Goal: Task Accomplishment & Management: Manage account settings

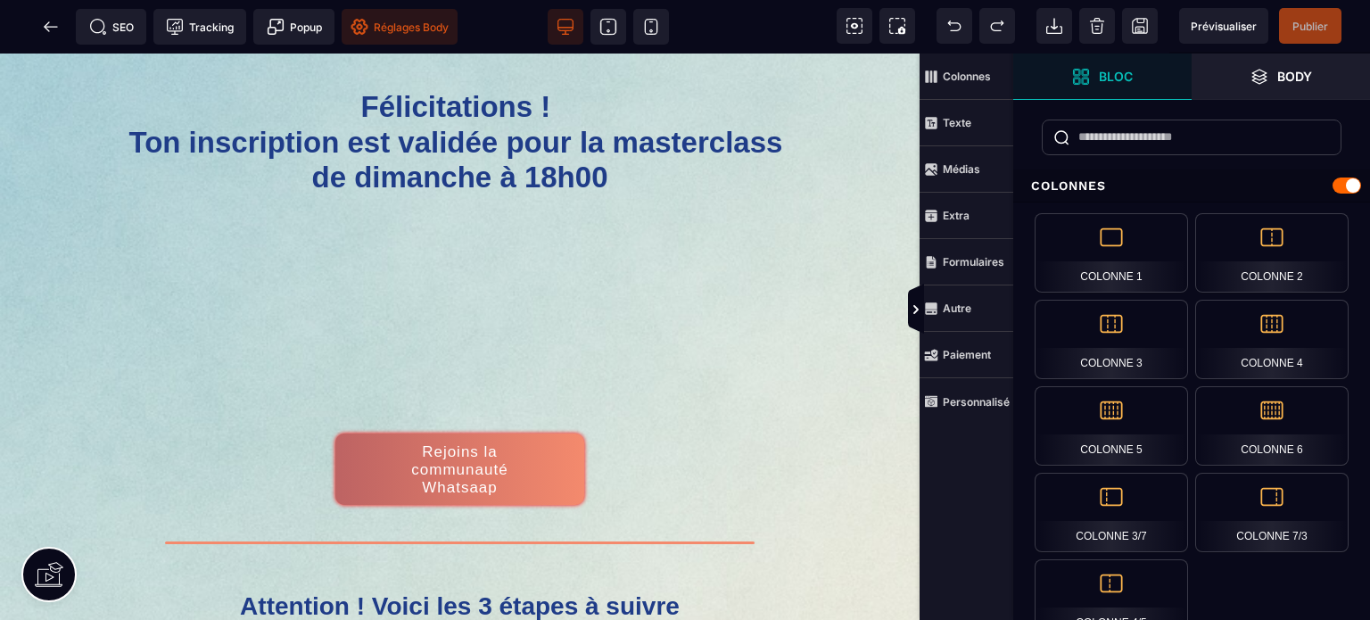
click at [411, 21] on span "Réglages Body" at bounding box center [400, 27] width 98 height 18
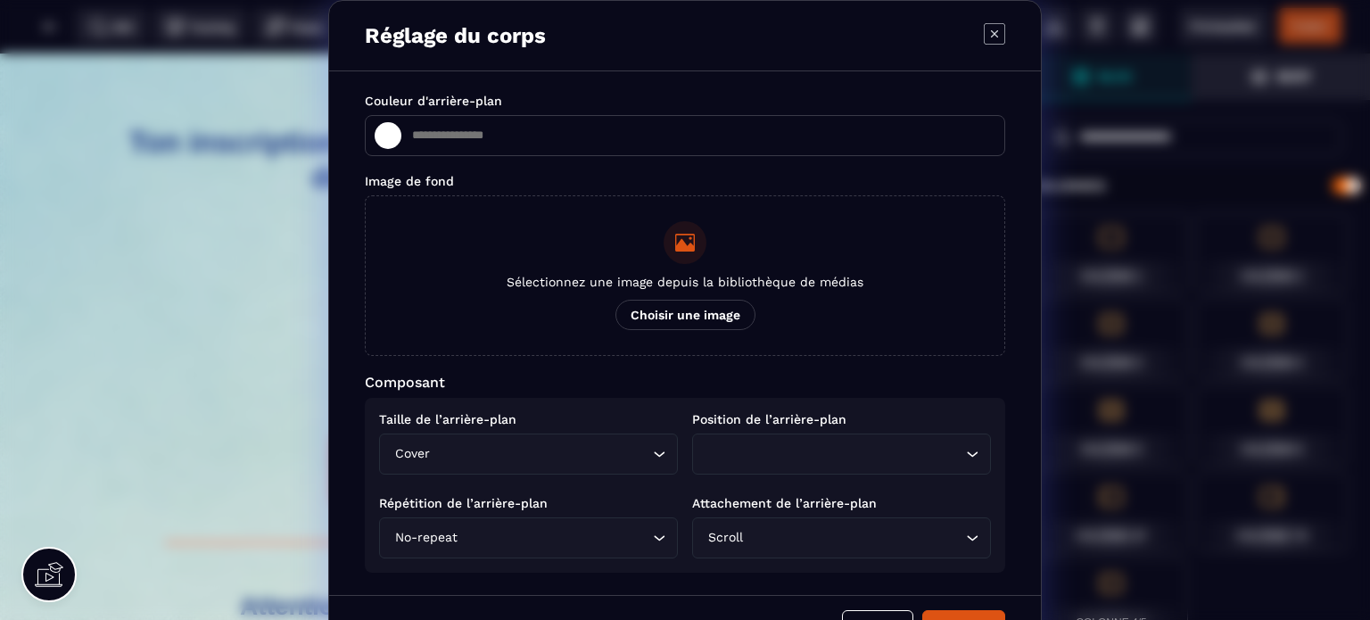
type input "*******"
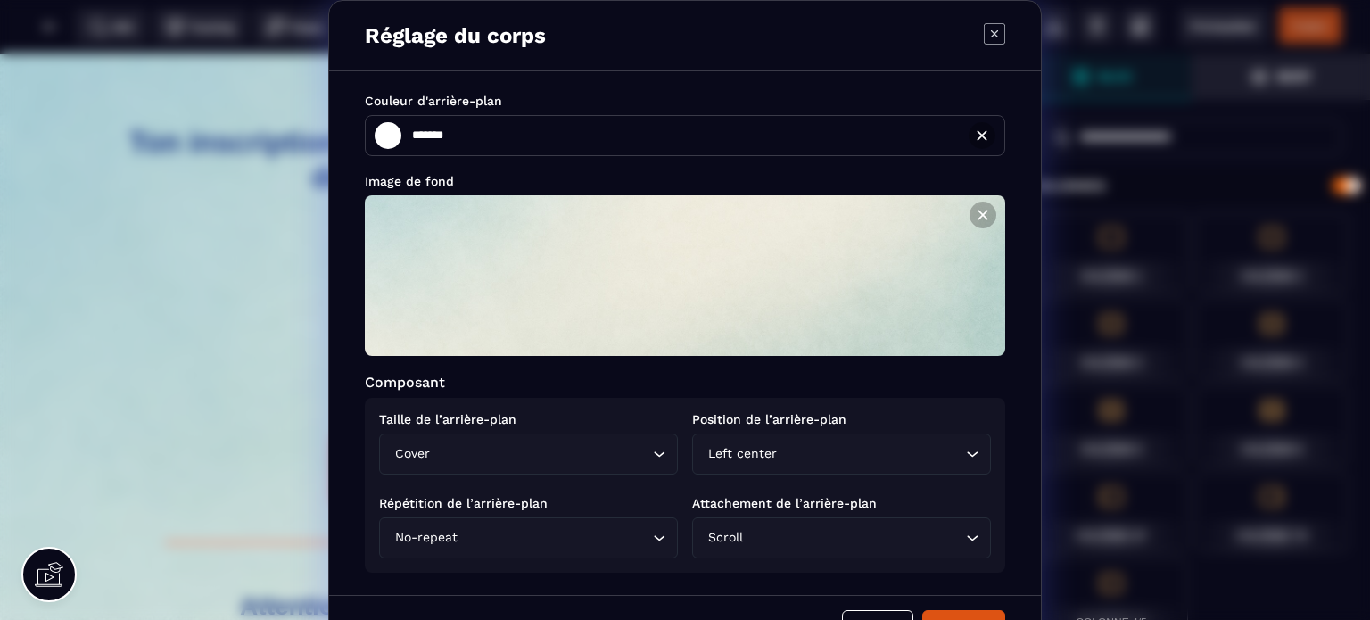
click at [499, 448] on input "Search for option" at bounding box center [540, 454] width 215 height 20
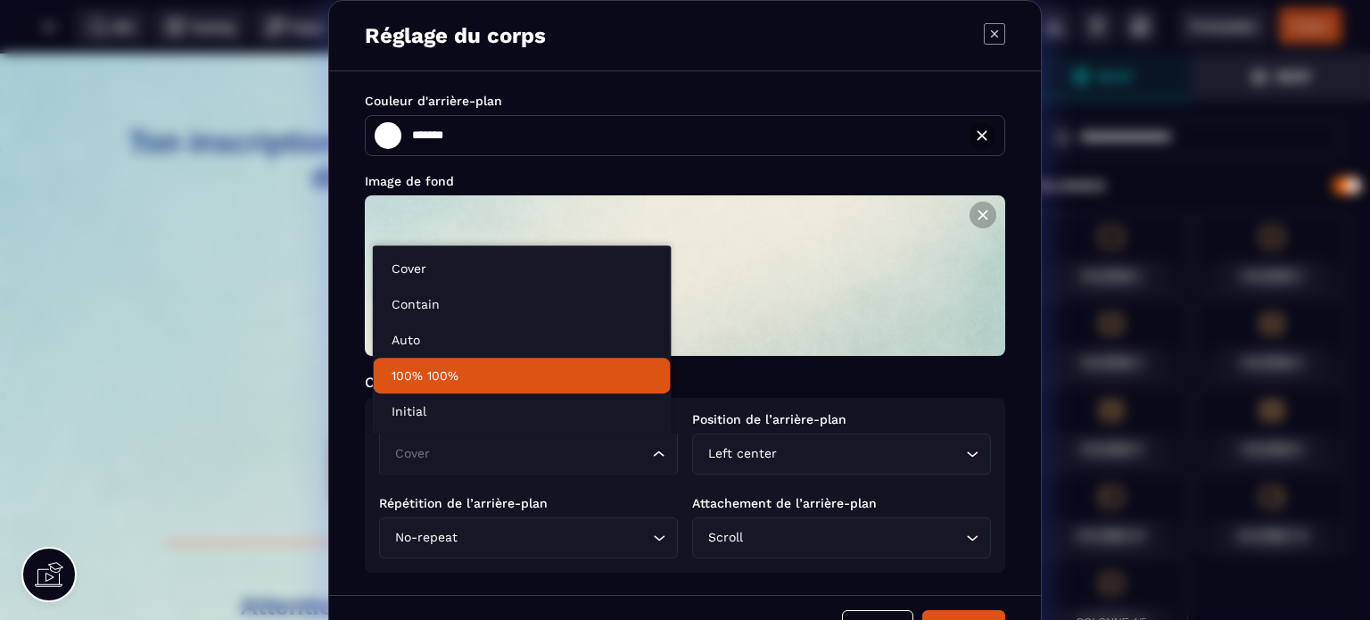
click at [490, 371] on p "100% 100%" at bounding box center [522, 376] width 261 height 18
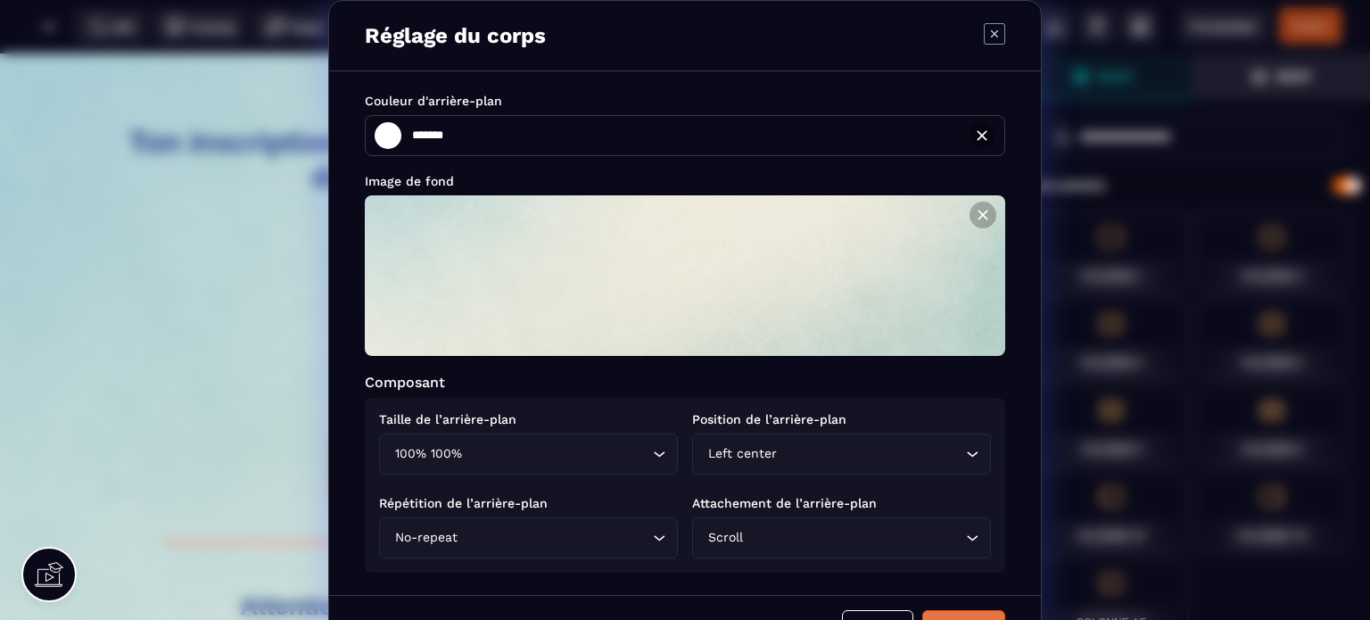
click at [956, 613] on button "Appliquer" at bounding box center [963, 627] width 83 height 34
type input "*******"
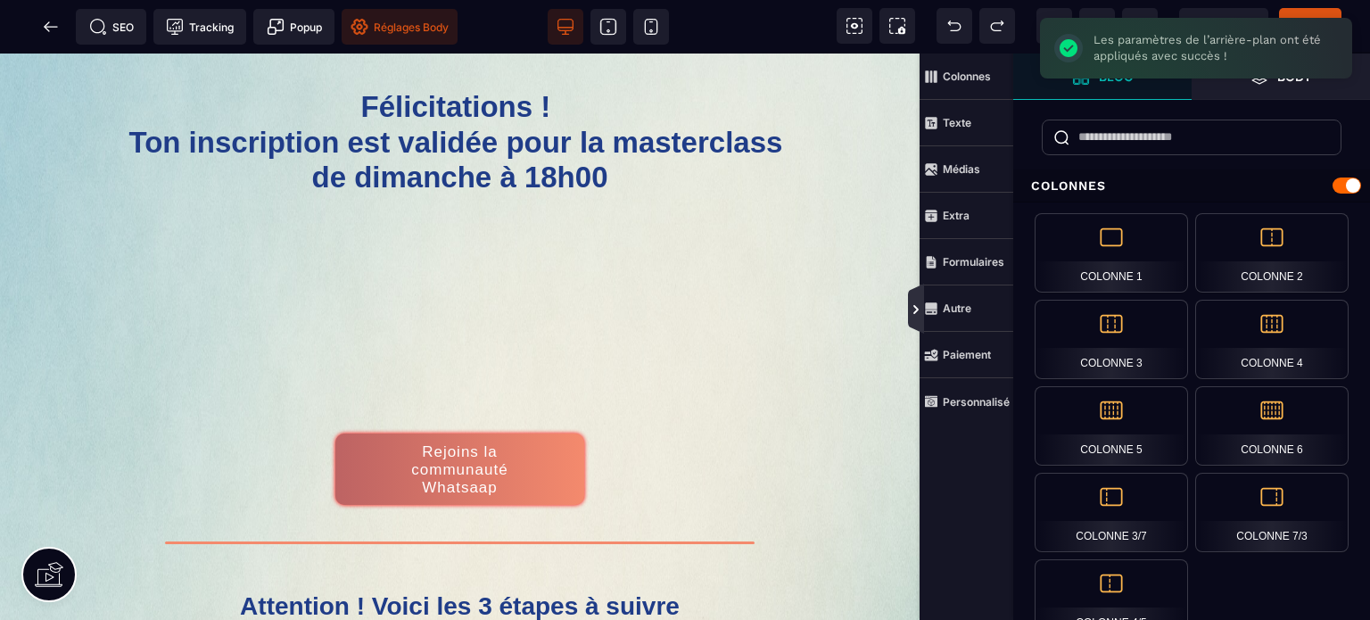
click at [912, 309] on icon at bounding box center [916, 309] width 14 height 14
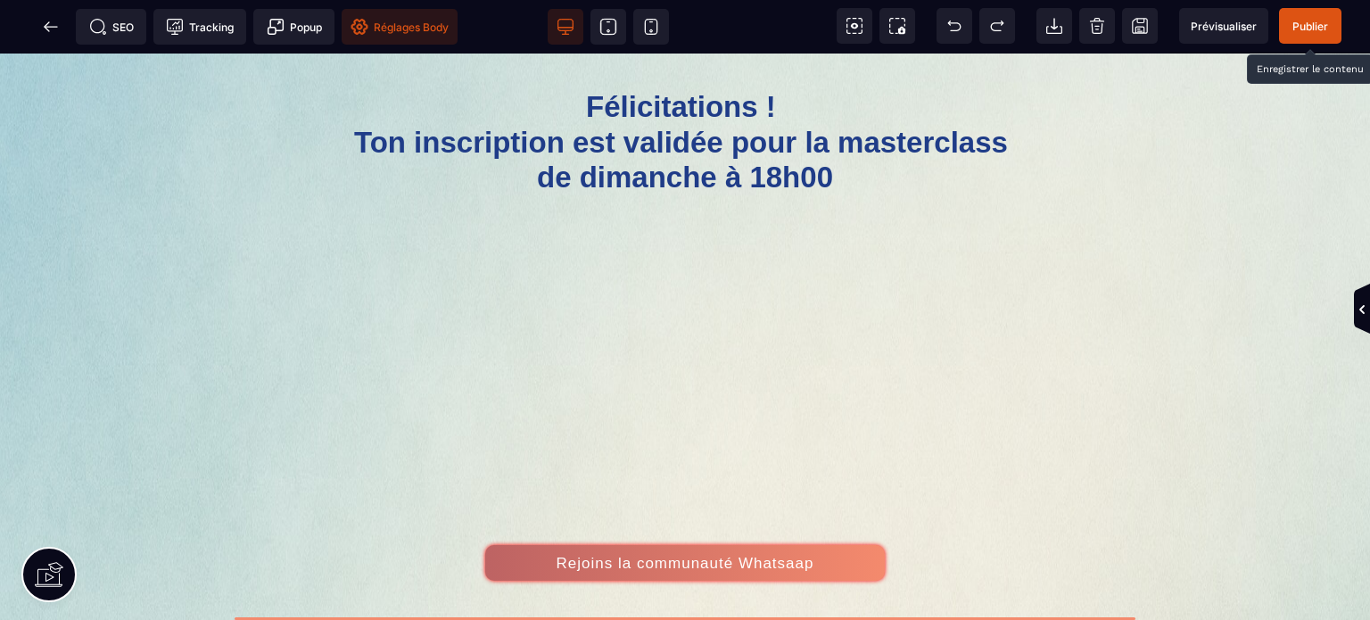
click at [1309, 24] on span "Publier" at bounding box center [1310, 26] width 36 height 13
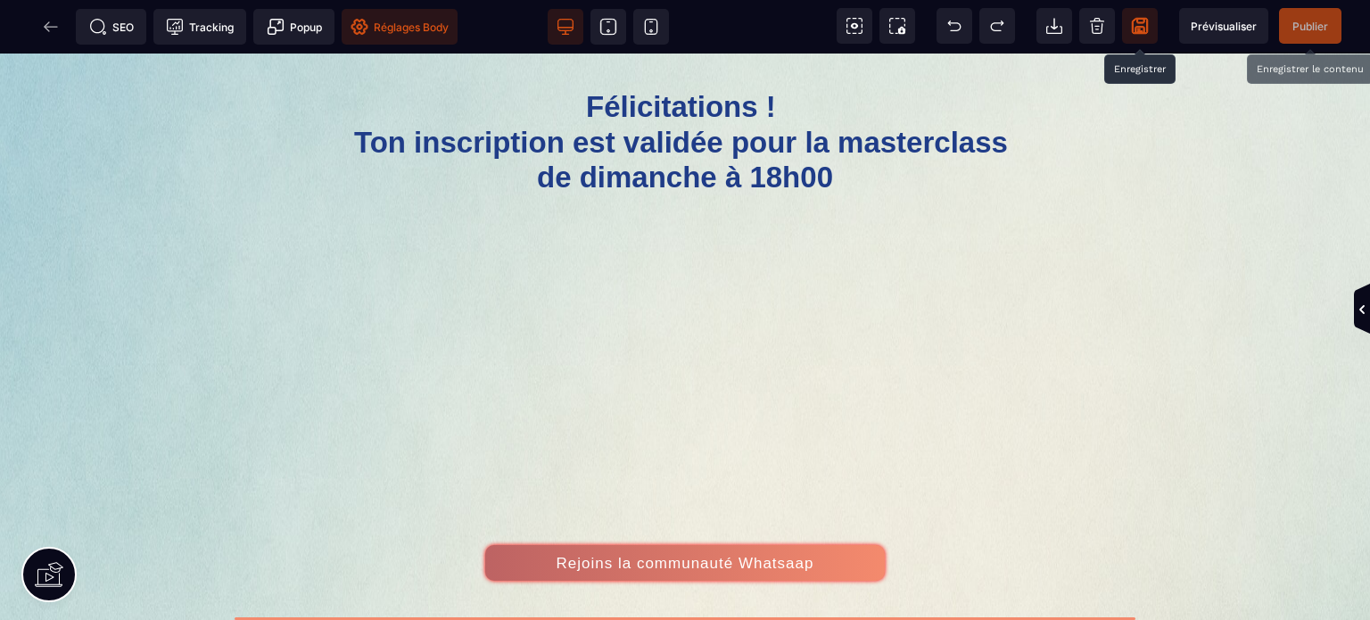
click at [1146, 25] on icon at bounding box center [1140, 26] width 16 height 16
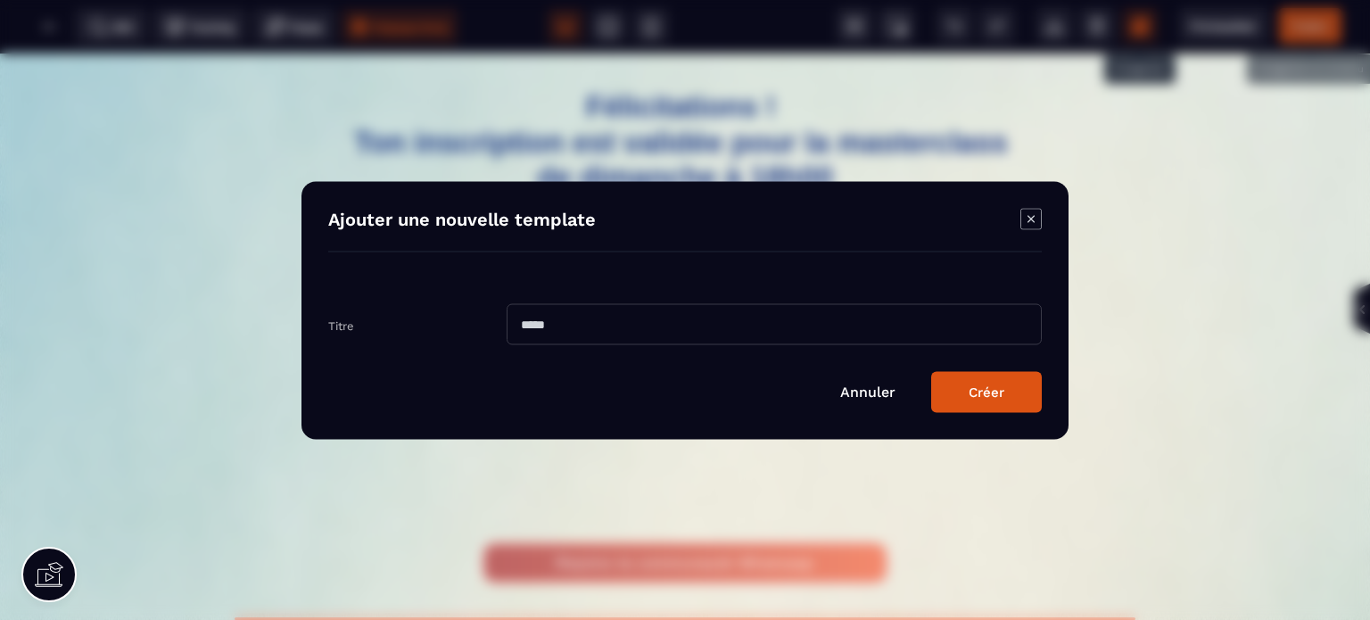
click at [611, 309] on input "Modal window" at bounding box center [774, 323] width 535 height 41
type input "**********"
click at [931, 371] on button "Créer" at bounding box center [986, 391] width 111 height 41
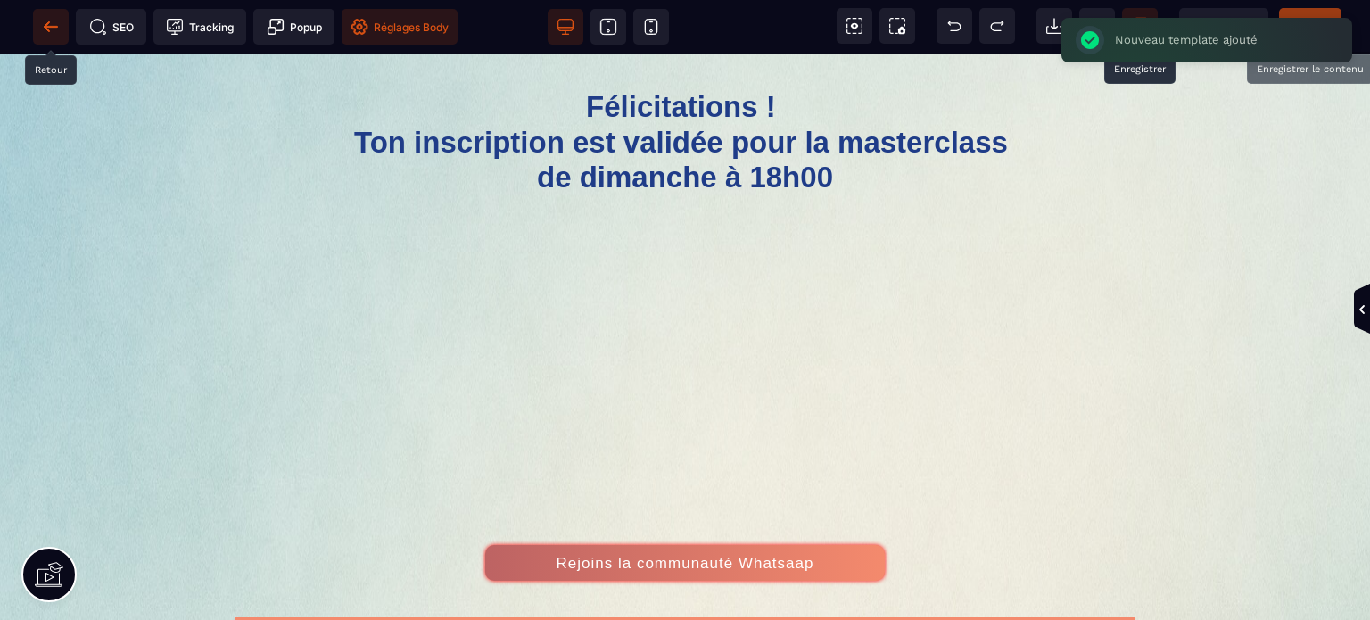
click at [45, 29] on icon at bounding box center [51, 27] width 18 height 18
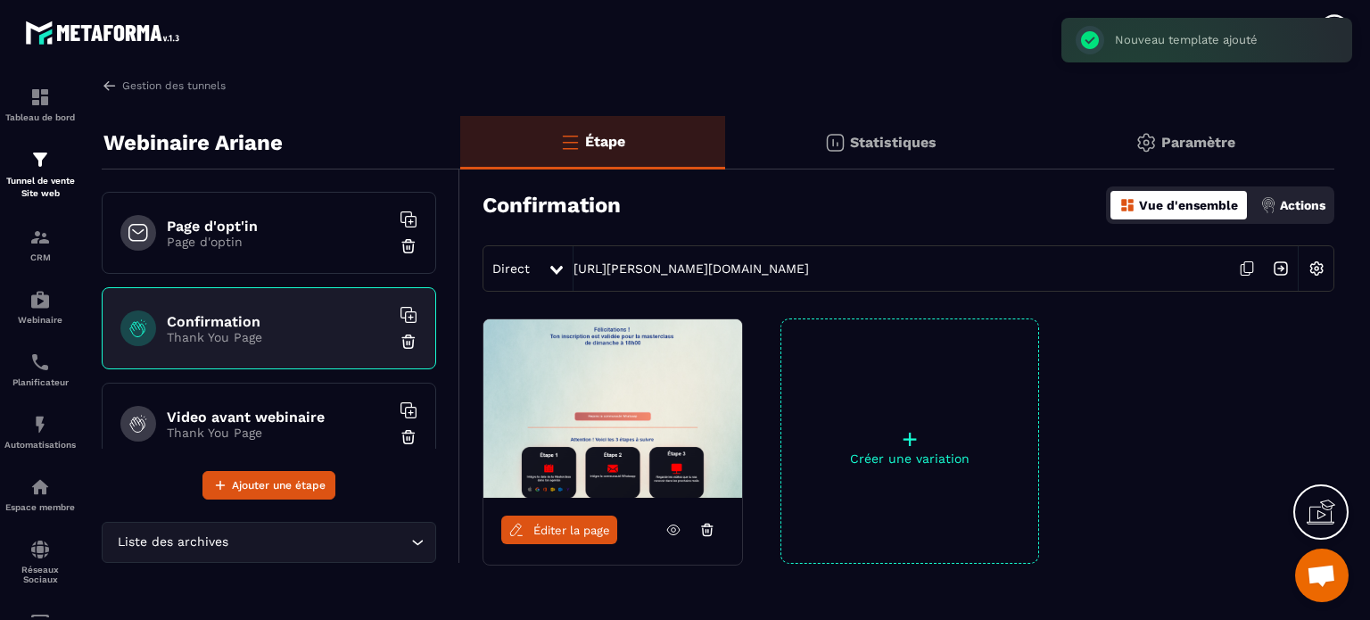
click at [238, 409] on h6 "Video avant webinaire" at bounding box center [278, 417] width 223 height 17
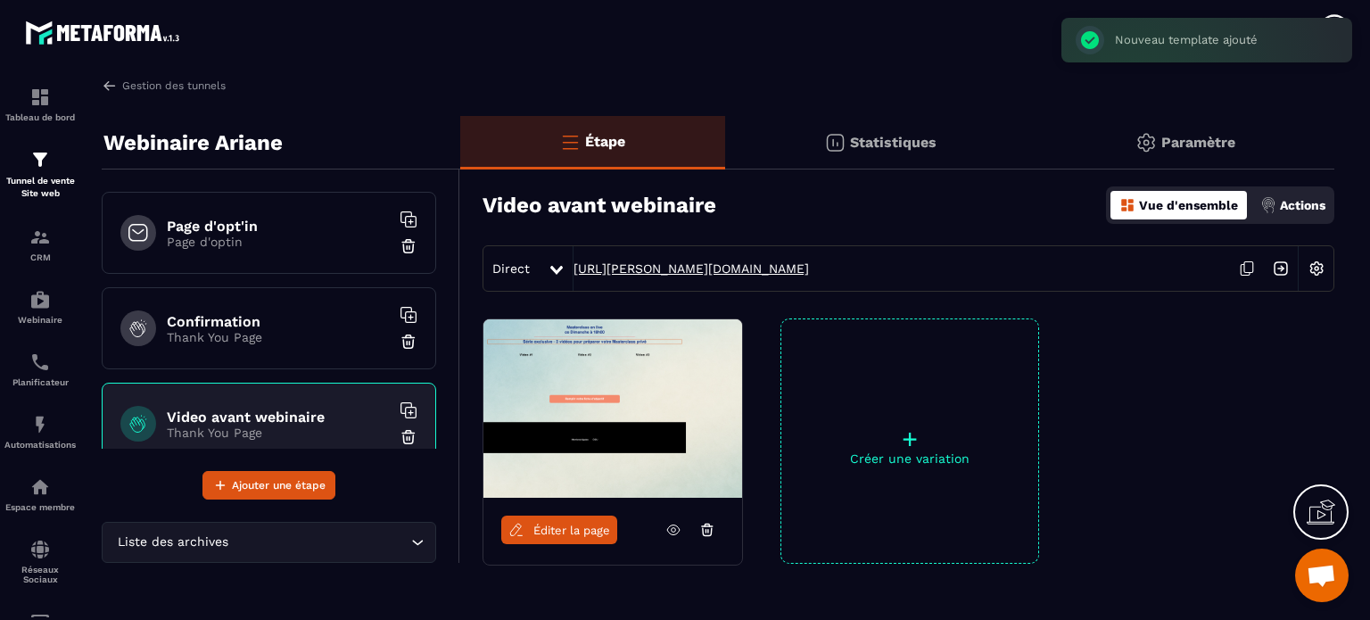
click at [624, 271] on link "[URL][PERSON_NAME][DOMAIN_NAME]" at bounding box center [691, 268] width 235 height 14
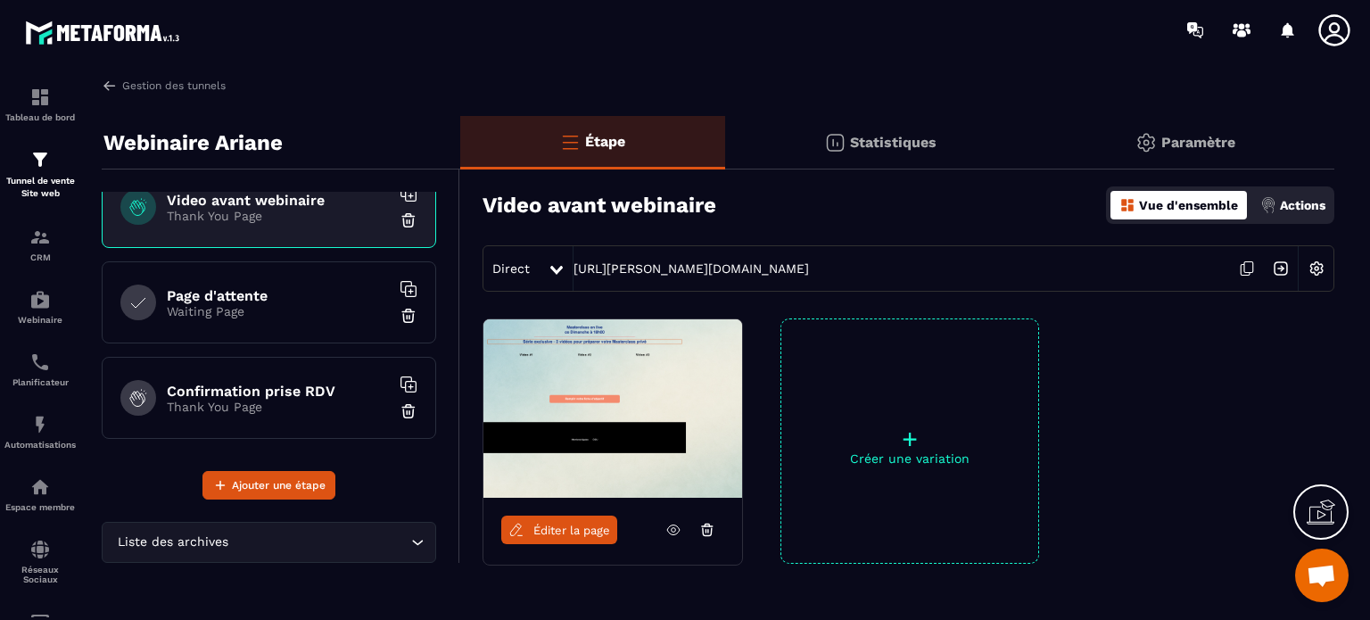
scroll to position [218, 0]
click at [175, 286] on h6 "Page d'attente" at bounding box center [278, 294] width 223 height 17
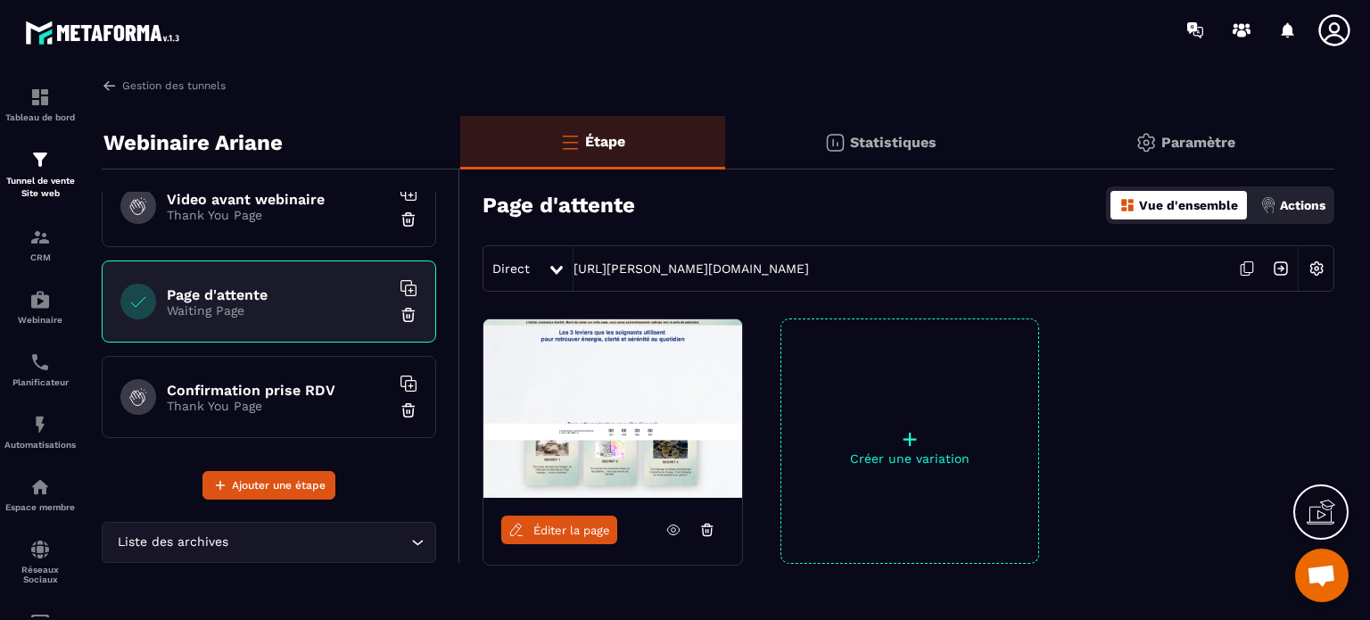
click at [190, 382] on h6 "Confirmation prise RDV" at bounding box center [278, 390] width 223 height 17
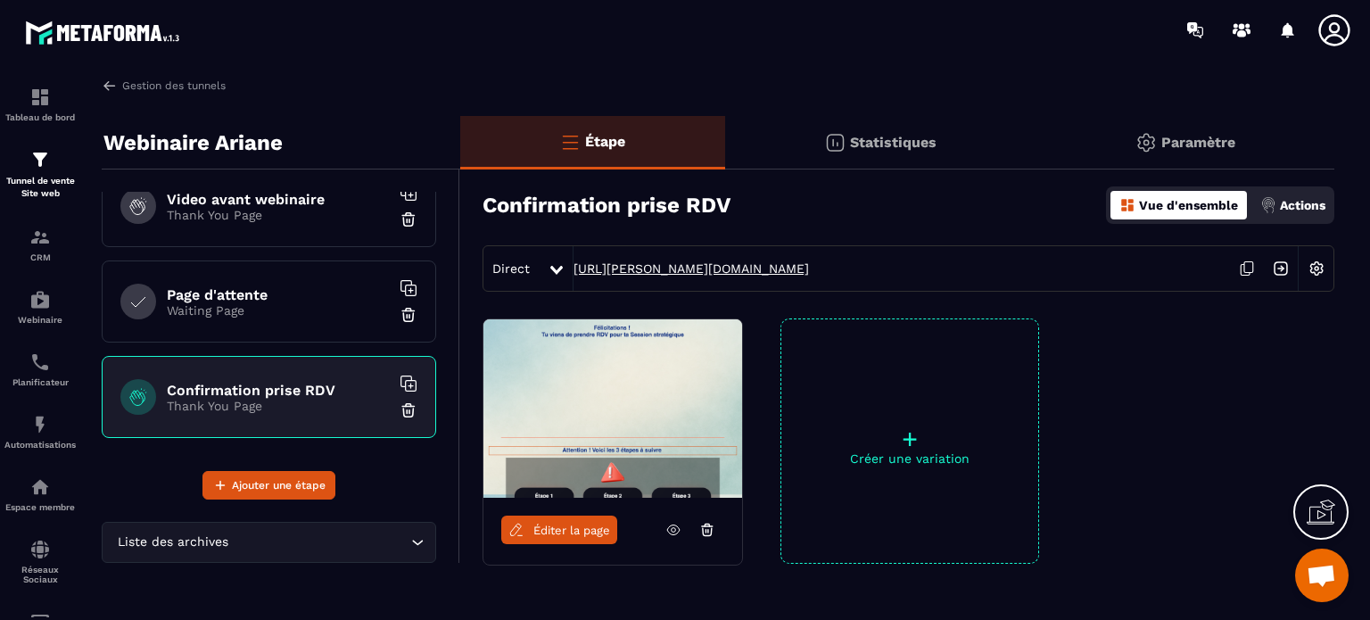
click at [617, 267] on link "[URL][PERSON_NAME][DOMAIN_NAME]" at bounding box center [691, 268] width 235 height 14
click at [1345, 21] on icon at bounding box center [1333, 29] width 31 height 31
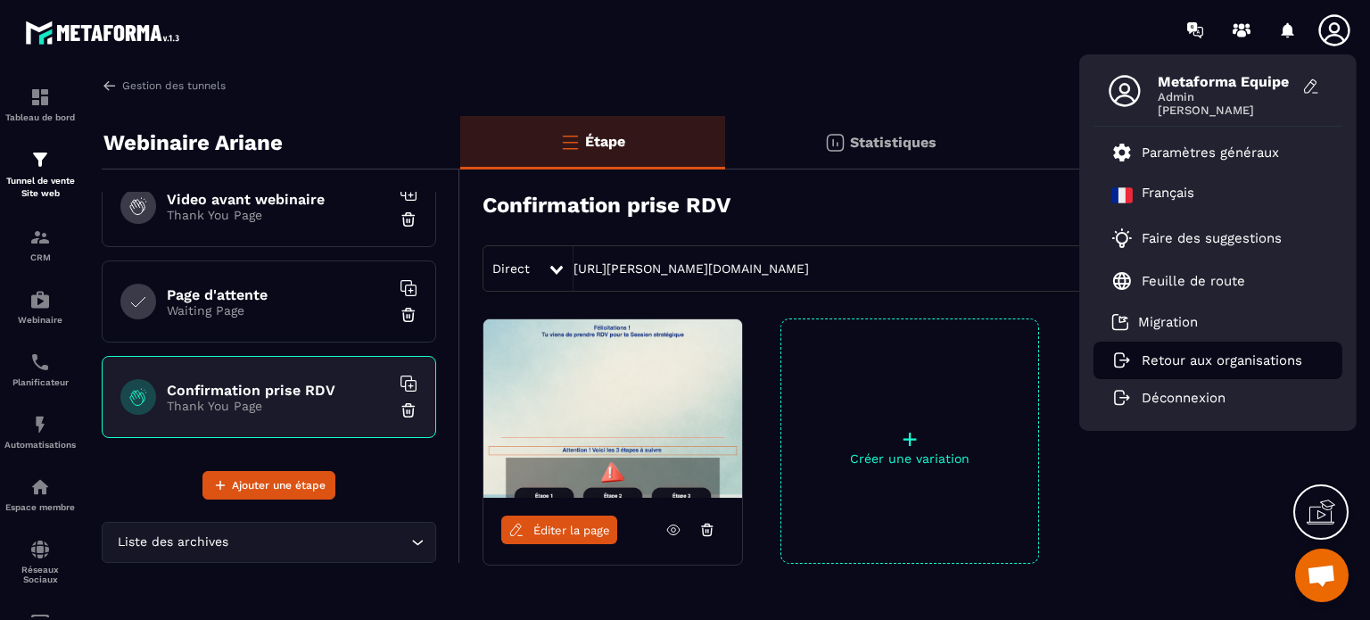
click at [1195, 356] on p "Retour aux organisations" at bounding box center [1222, 360] width 161 height 16
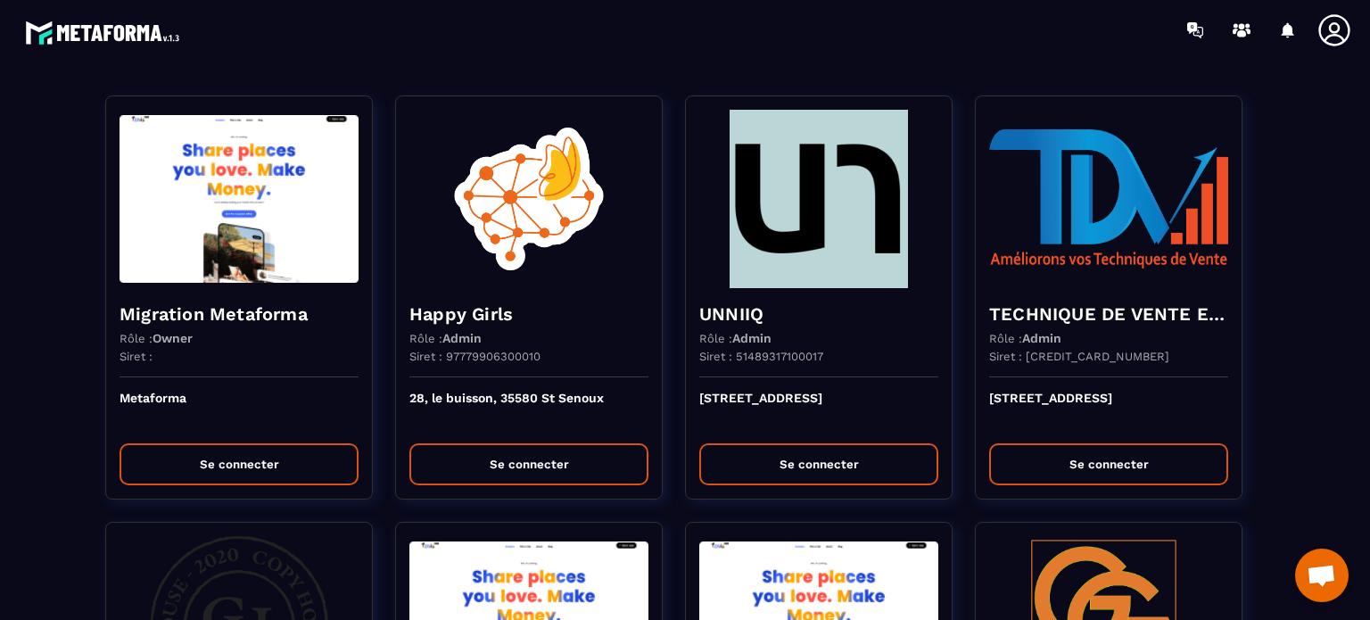
click at [775, 67] on section "Migration Metaforma Rôle : Owner Siret : Metaforma Se connecter Happy Girls Rôl…" at bounding box center [685, 340] width 1370 height 560
click at [739, 53] on div at bounding box center [790, 30] width 1160 height 60
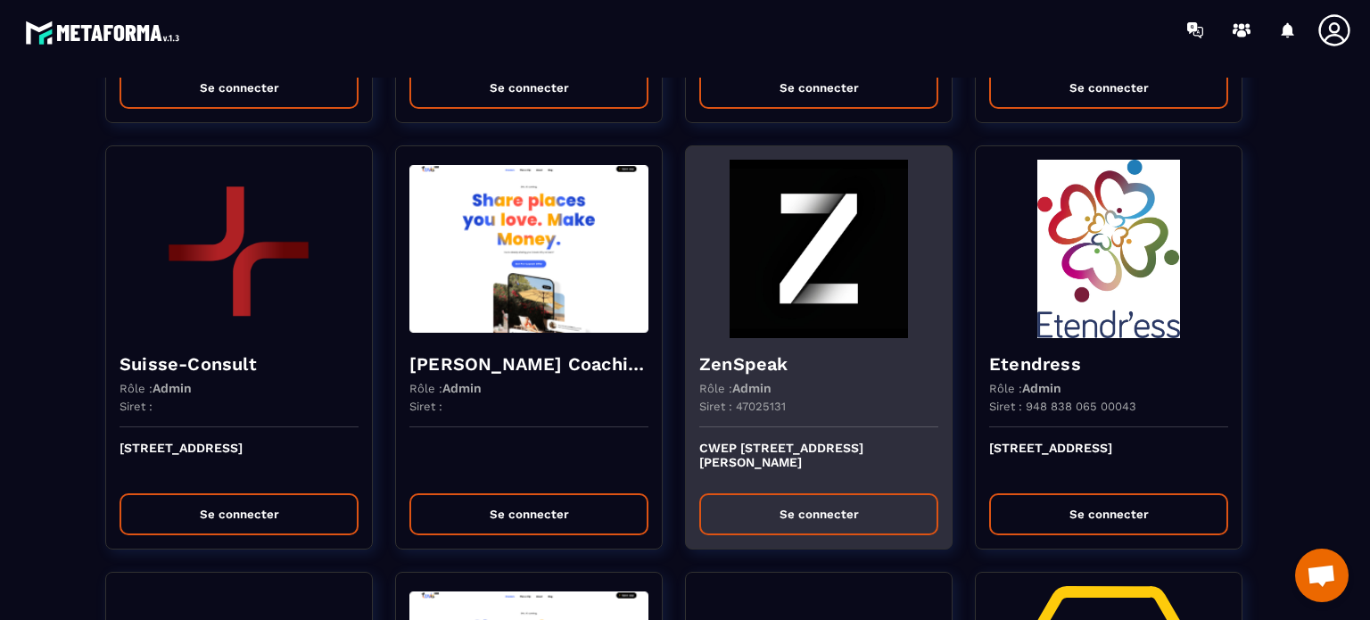
click at [744, 315] on img at bounding box center [818, 249] width 239 height 178
